Goal: Navigation & Orientation: Find specific page/section

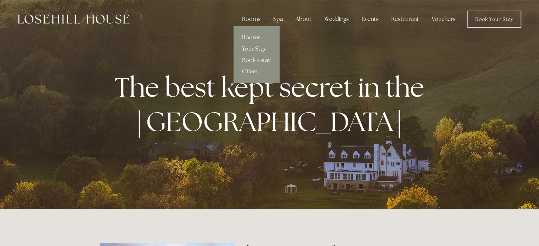
click at [247, 35] on link "Rooms" at bounding box center [257, 37] width 46 height 11
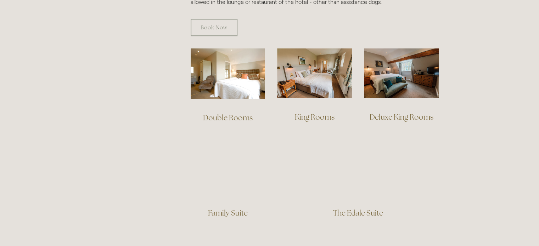
scroll to position [461, 0]
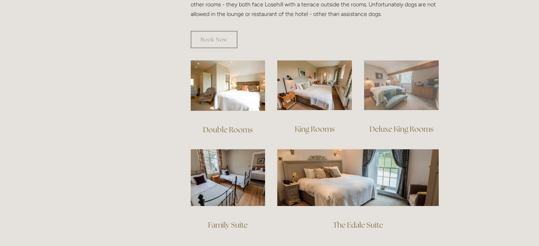
click at [394, 82] on img at bounding box center [401, 85] width 75 height 50
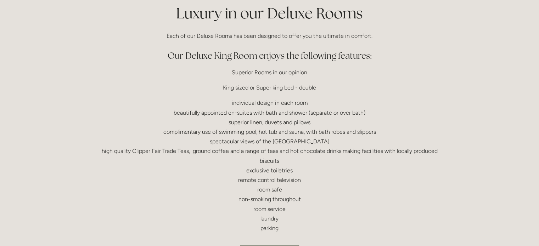
scroll to position [248, 0]
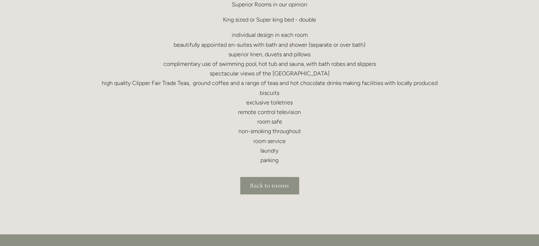
click at [284, 182] on link "Back to rooms" at bounding box center [269, 185] width 59 height 17
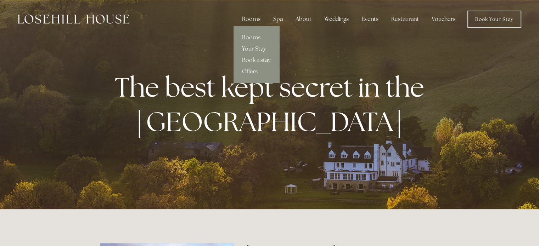
click at [254, 46] on link "Your Stay" at bounding box center [257, 48] width 46 height 11
